Goal: Transaction & Acquisition: Book appointment/travel/reservation

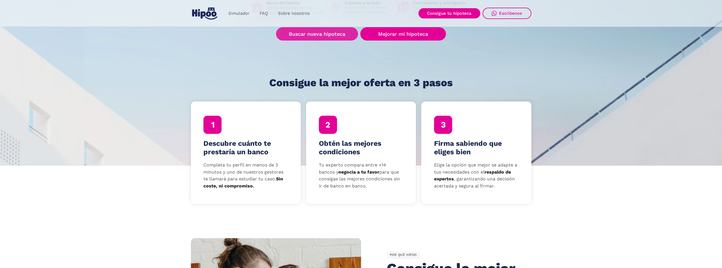
click at [322, 35] on link "Buscar nueva hipoteca" at bounding box center [317, 33] width 82 height 13
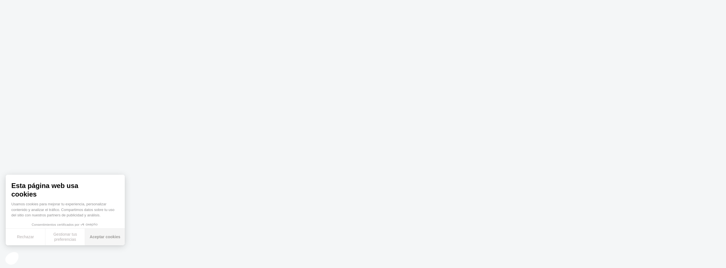
click at [105, 234] on button "Aceptar cookies" at bounding box center [105, 237] width 40 height 17
